Goal: Task Accomplishment & Management: Use online tool/utility

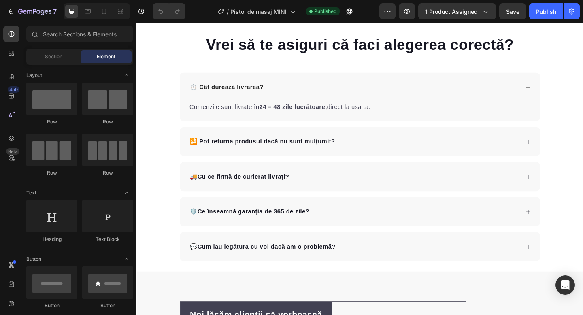
scroll to position [928, 0]
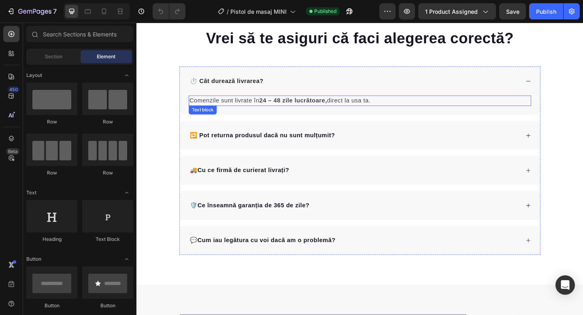
click at [303, 106] on strong "24 – 48 zile lucrătoare," at bounding box center [307, 107] width 74 height 7
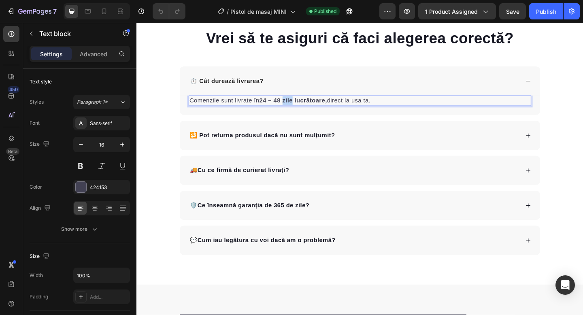
click at [303, 106] on strong "24 – 48 zile lucrătoare," at bounding box center [307, 107] width 74 height 7
click at [329, 104] on strong "24 – 48 ore lucrătoare," at bounding box center [306, 107] width 73 height 7
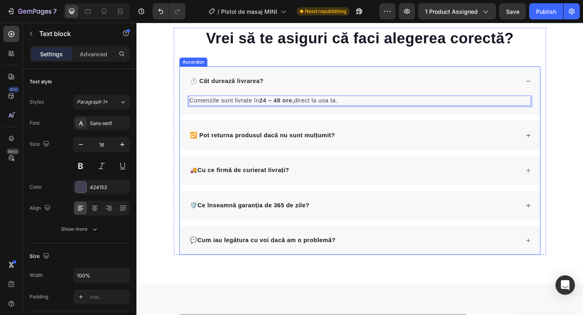
click at [334, 176] on div "🚚Cu ce firmă de curierat livrați?" at bounding box center [379, 183] width 392 height 32
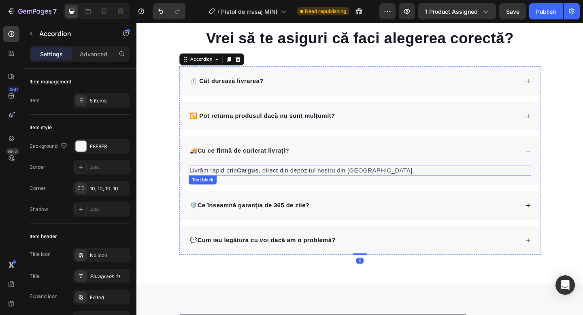
click at [261, 180] on strong "Cargus" at bounding box center [257, 183] width 23 height 7
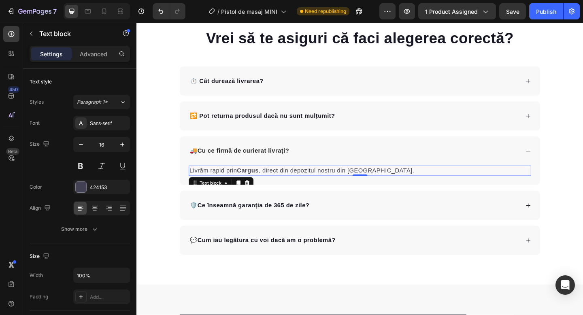
click at [261, 180] on strong "Cargus" at bounding box center [257, 183] width 23 height 7
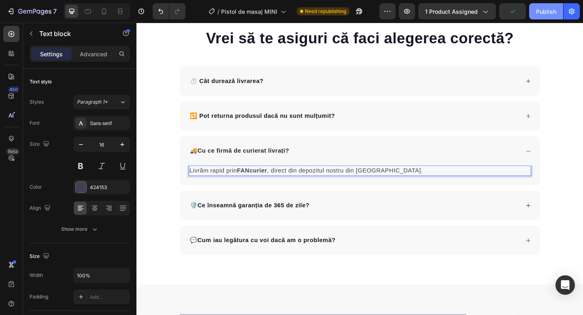
click at [547, 8] on div "Publish" at bounding box center [546, 11] width 20 height 8
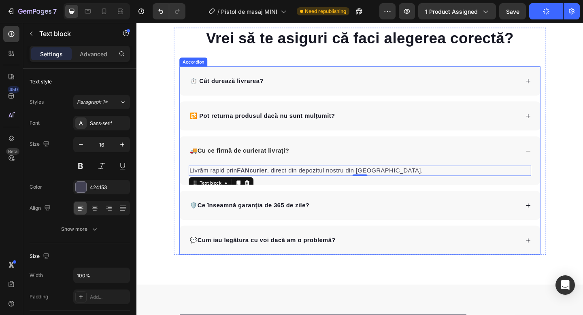
click at [455, 83] on div "⏱️ Cât durează livrarea?" at bounding box center [373, 86] width 360 height 12
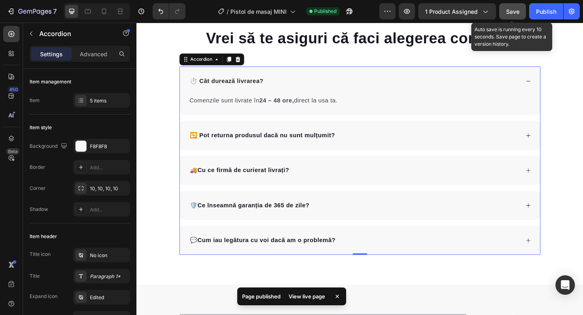
click at [513, 14] on span "Save" at bounding box center [512, 11] width 13 height 7
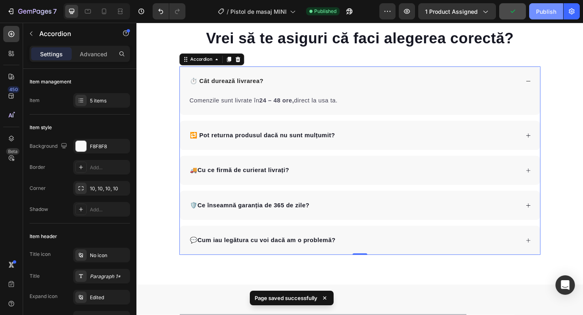
click at [538, 13] on div "Publish" at bounding box center [546, 11] width 20 height 8
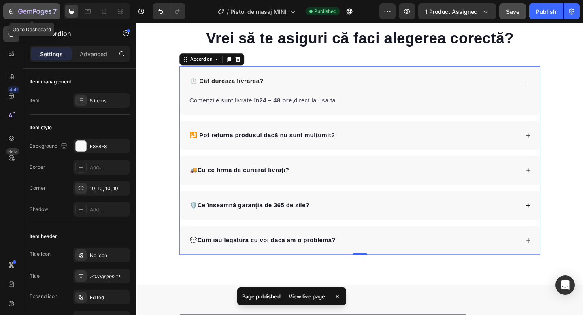
click at [30, 17] on button "7" at bounding box center [31, 11] width 57 height 16
